Goal: Task Accomplishment & Management: Use online tool/utility

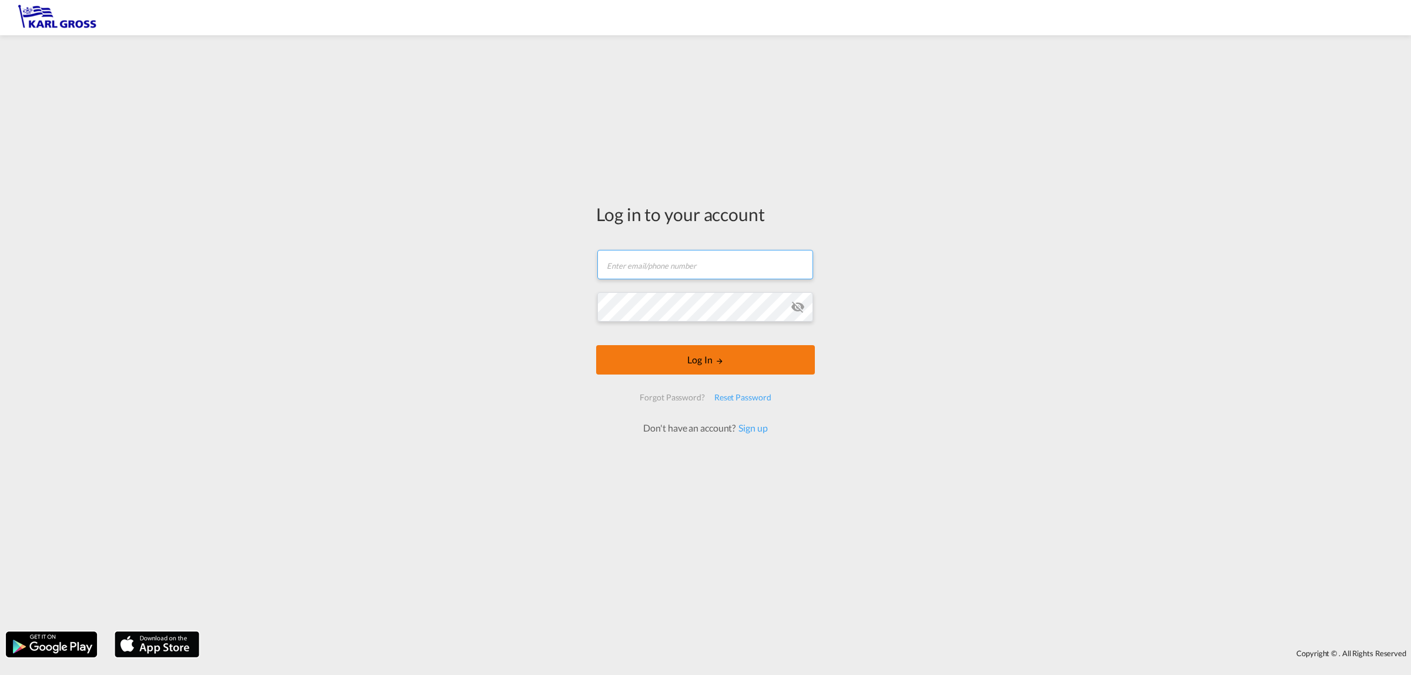
type input "[EMAIL_ADDRESS][DOMAIN_NAME]"
click at [685, 353] on button "Log In" at bounding box center [705, 359] width 219 height 29
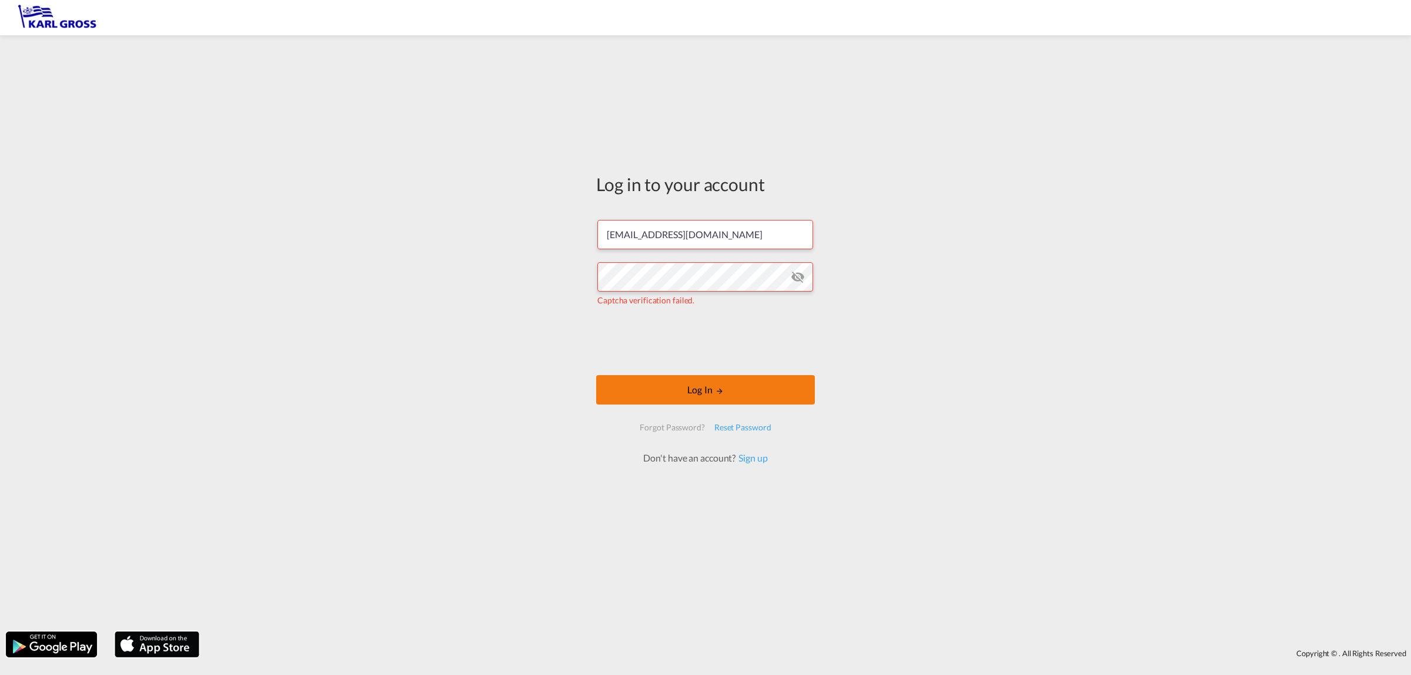
click at [736, 375] on button "Log In" at bounding box center [705, 389] width 219 height 29
